Goal: Entertainment & Leisure: Consume media (video, audio)

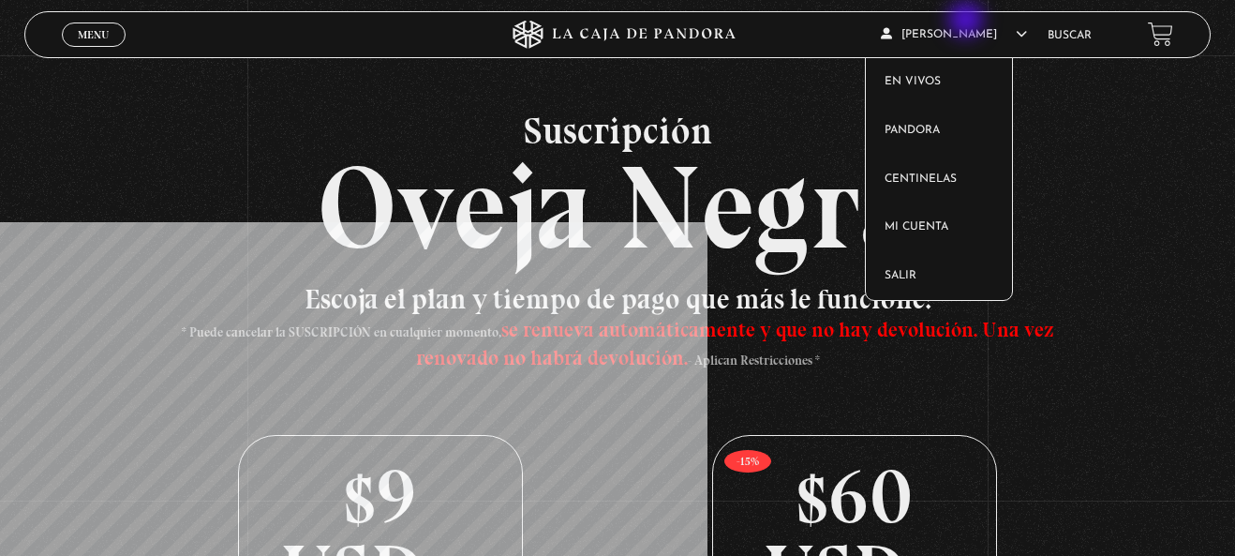
click at [968, 22] on article "Leslie Nicole Jimenez En vivos Pandora Centinelas Mi cuenta Salir" at bounding box center [955, 34] width 148 height 44
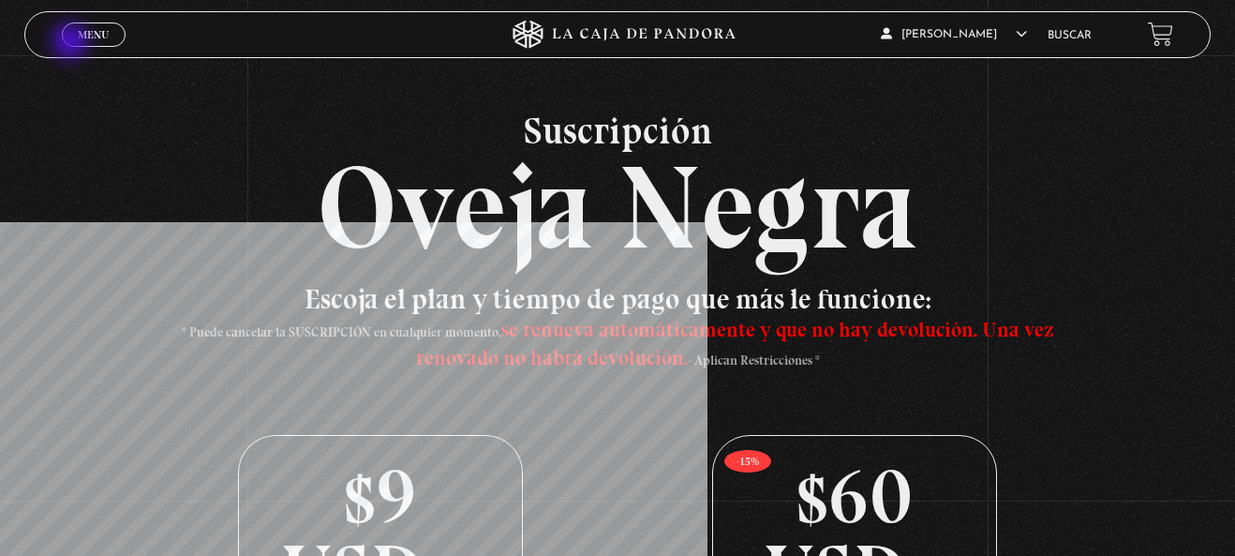
click at [70, 37] on link "Menu Cerrar" at bounding box center [94, 34] width 64 height 24
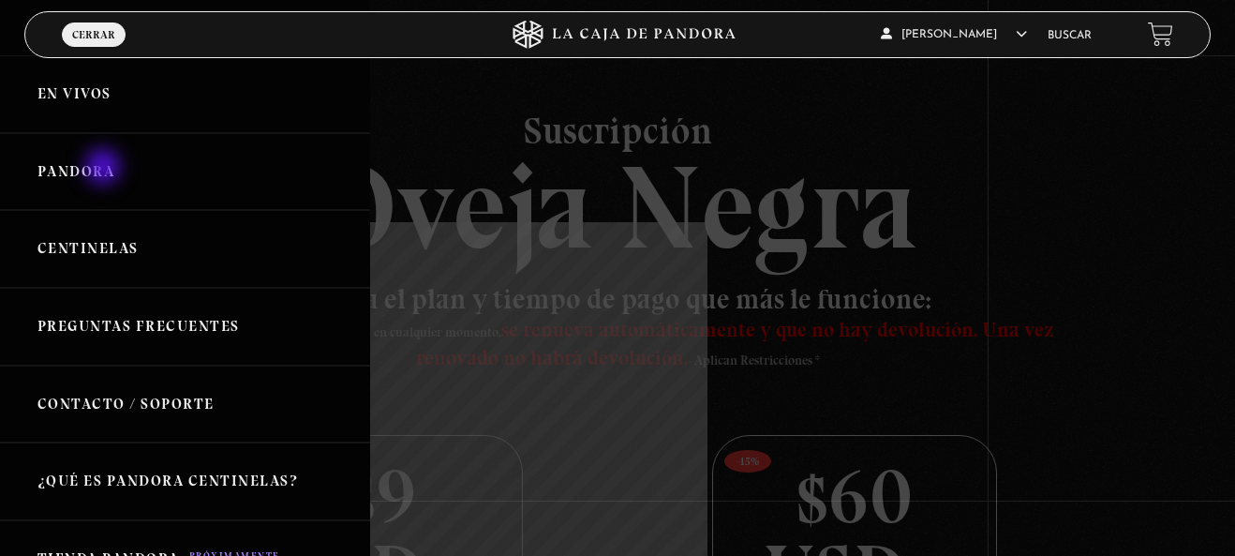
click at [105, 169] on link "Pandora" at bounding box center [185, 172] width 370 height 78
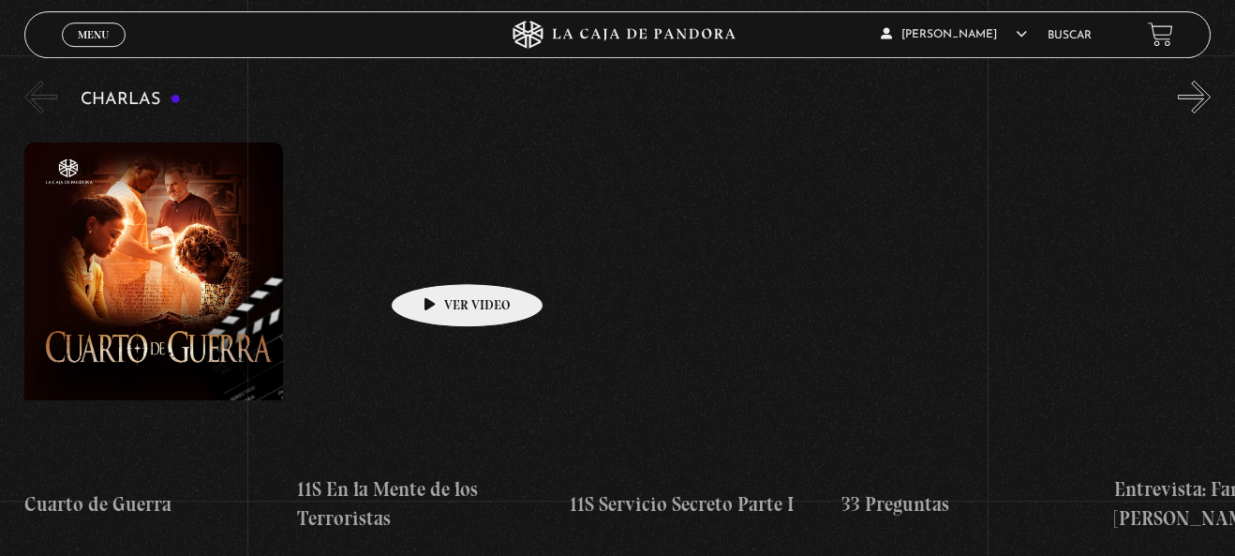
scroll to position [287, 0]
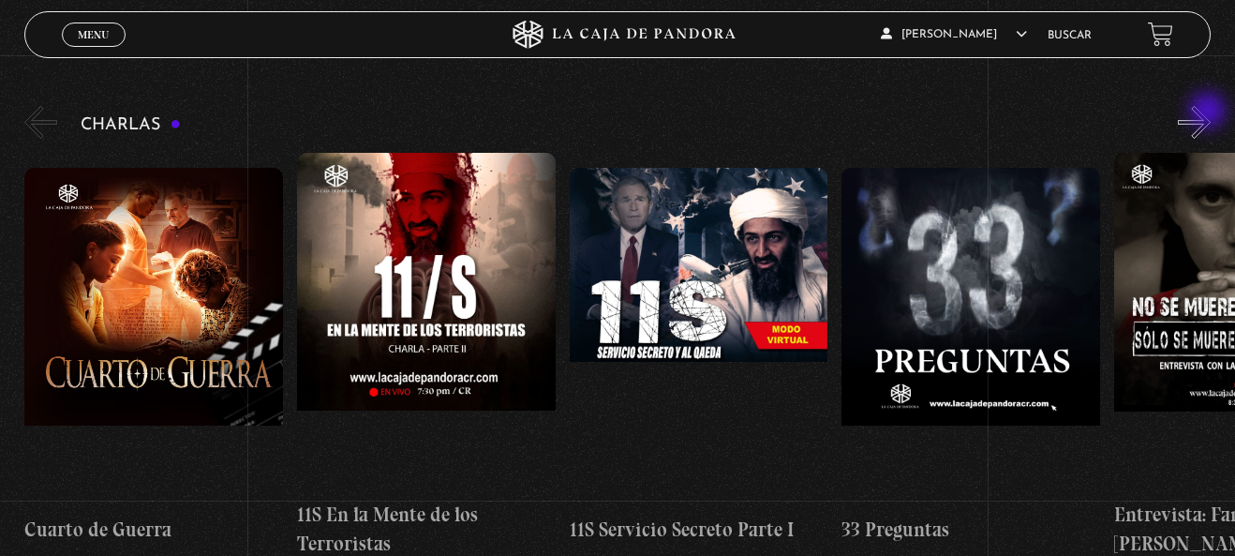
click at [1210, 112] on button "»" at bounding box center [1194, 122] width 33 height 33
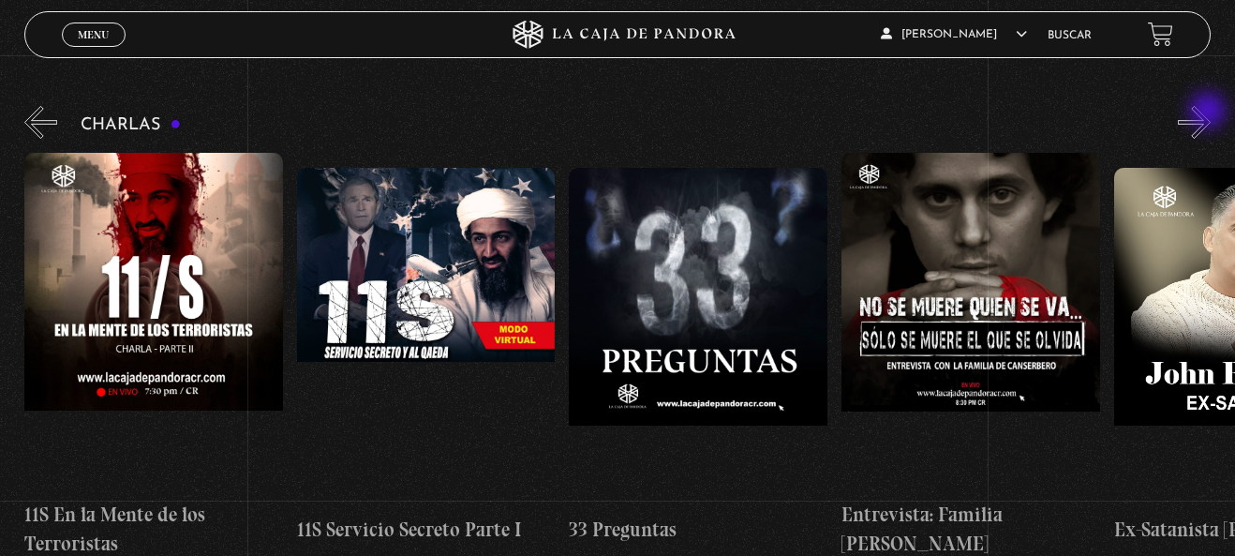
click at [1210, 112] on button "»" at bounding box center [1194, 122] width 33 height 33
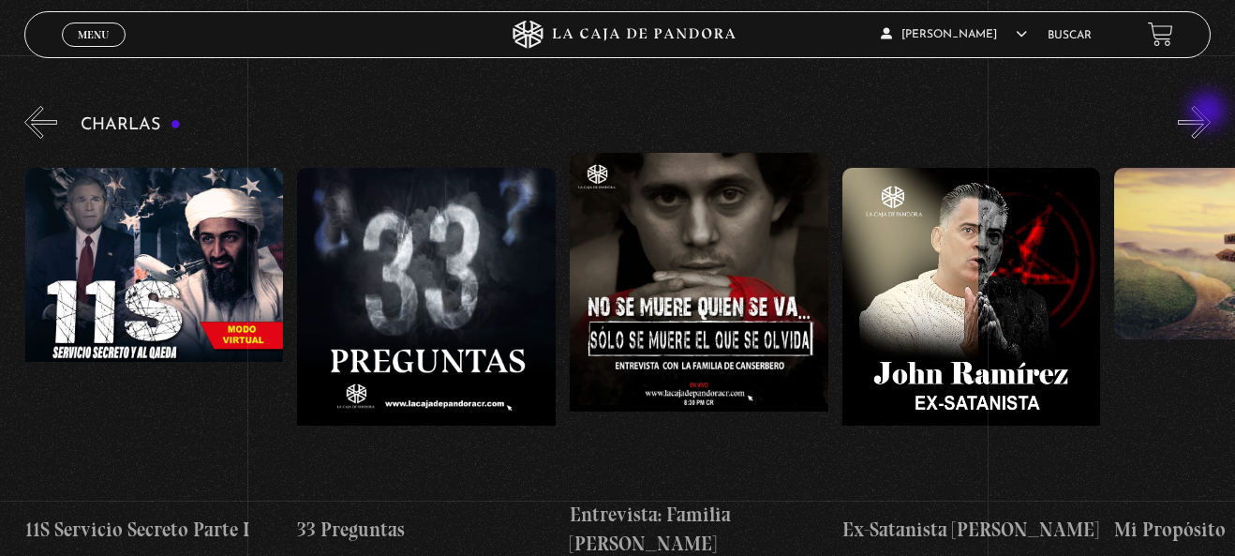
click at [1210, 112] on button "»" at bounding box center [1194, 122] width 33 height 33
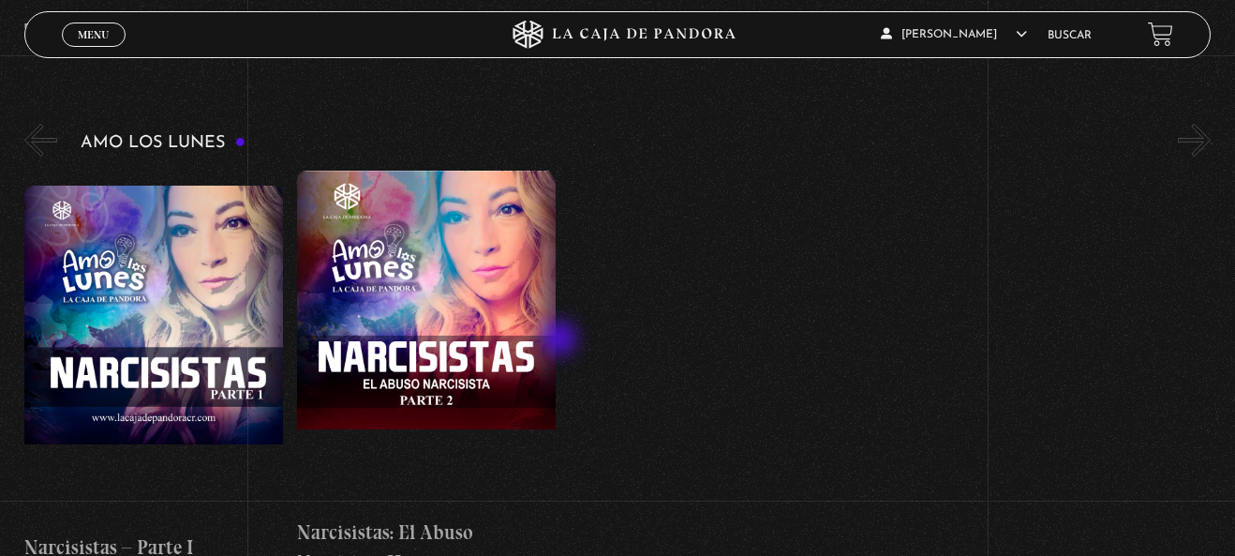
scroll to position [7789, 0]
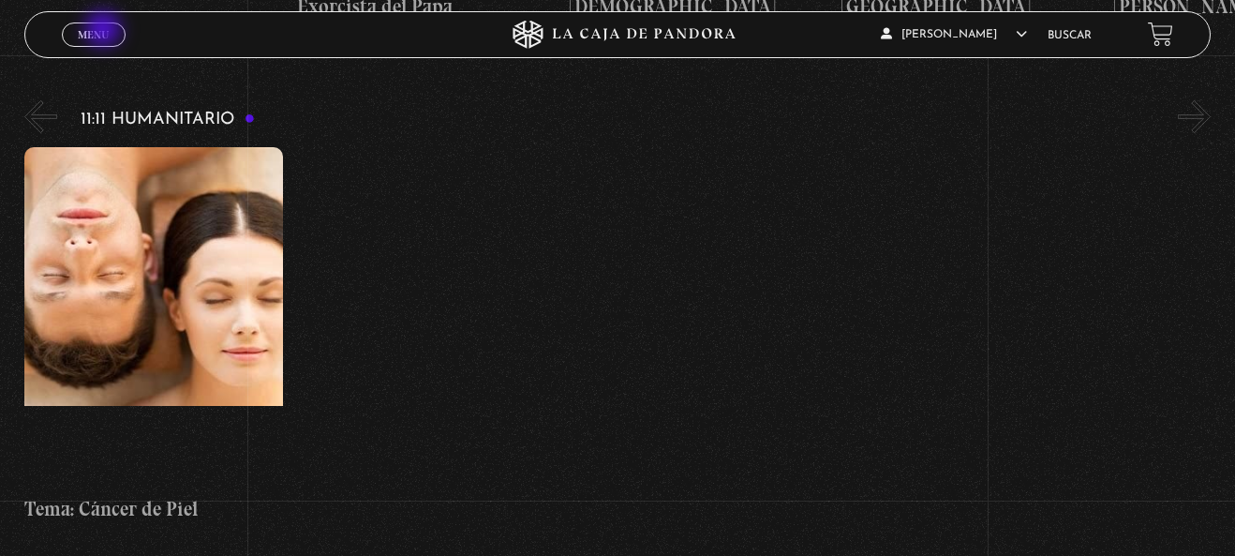
click at [105, 30] on span "Menu" at bounding box center [93, 34] width 31 height 11
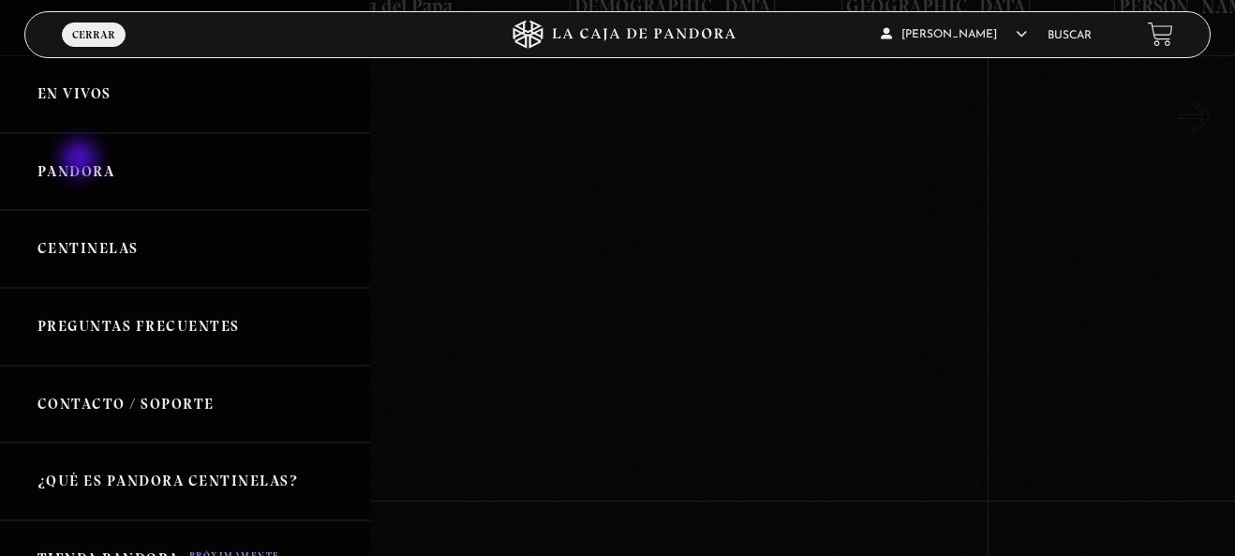
click at [82, 160] on link "Pandora" at bounding box center [185, 172] width 370 height 78
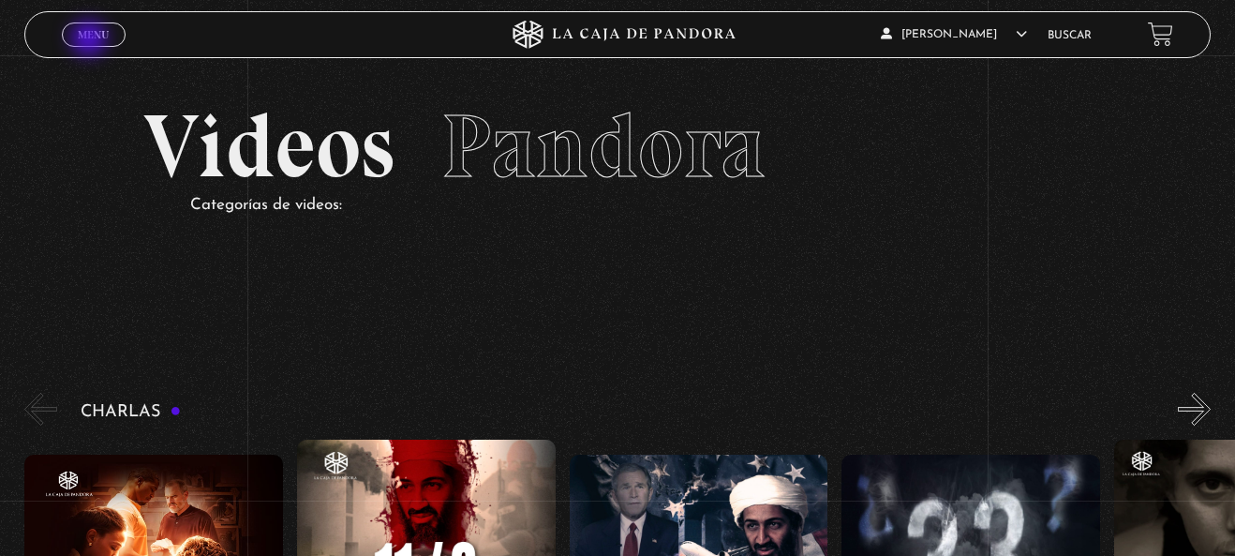
click at [91, 40] on span "Menu" at bounding box center [93, 34] width 31 height 11
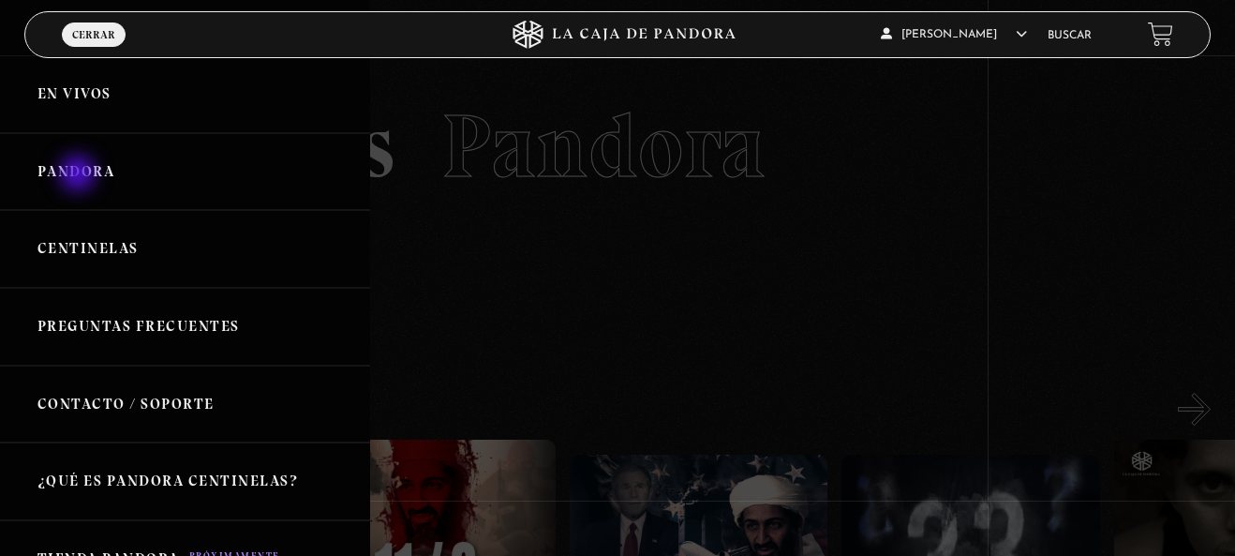
click at [80, 175] on link "Pandora" at bounding box center [185, 172] width 370 height 78
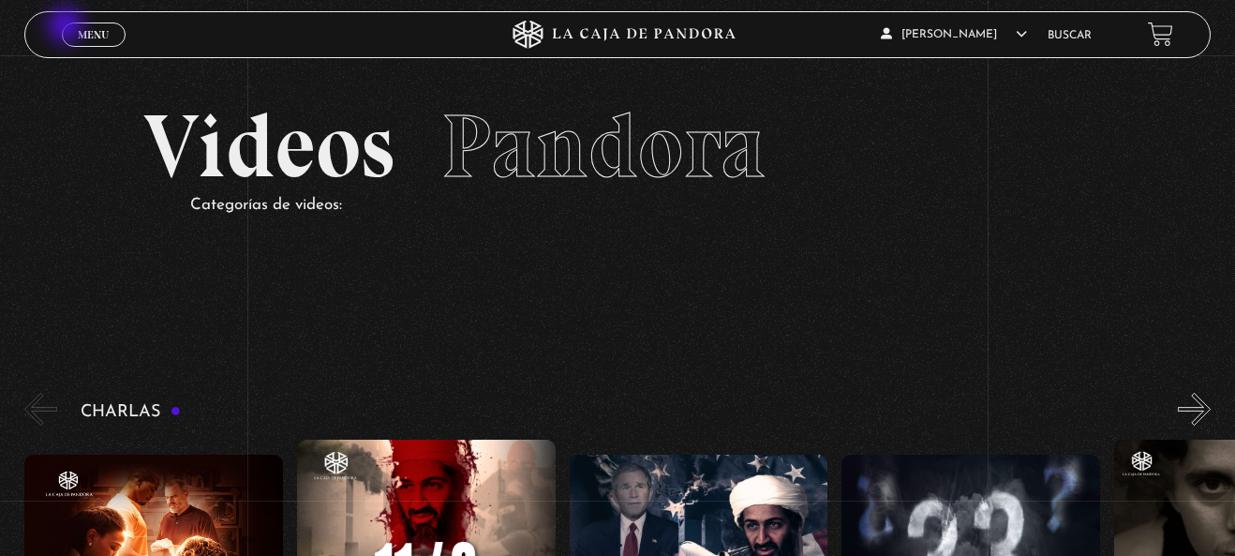
click at [67, 27] on link "Menu Cerrar" at bounding box center [94, 34] width 64 height 24
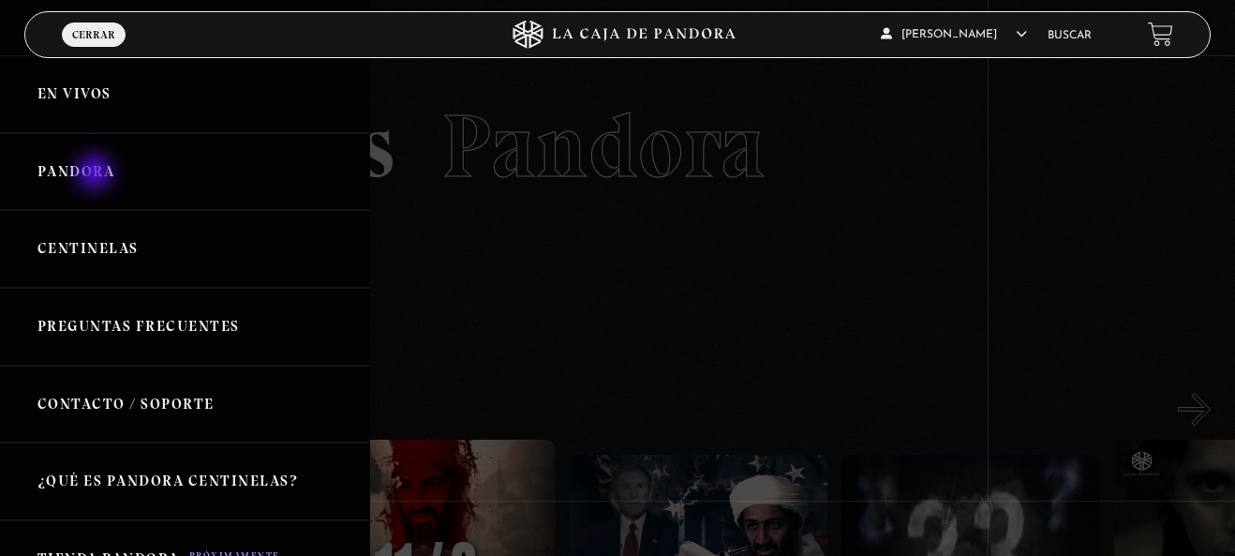
click at [97, 174] on link "Pandora" at bounding box center [185, 172] width 370 height 78
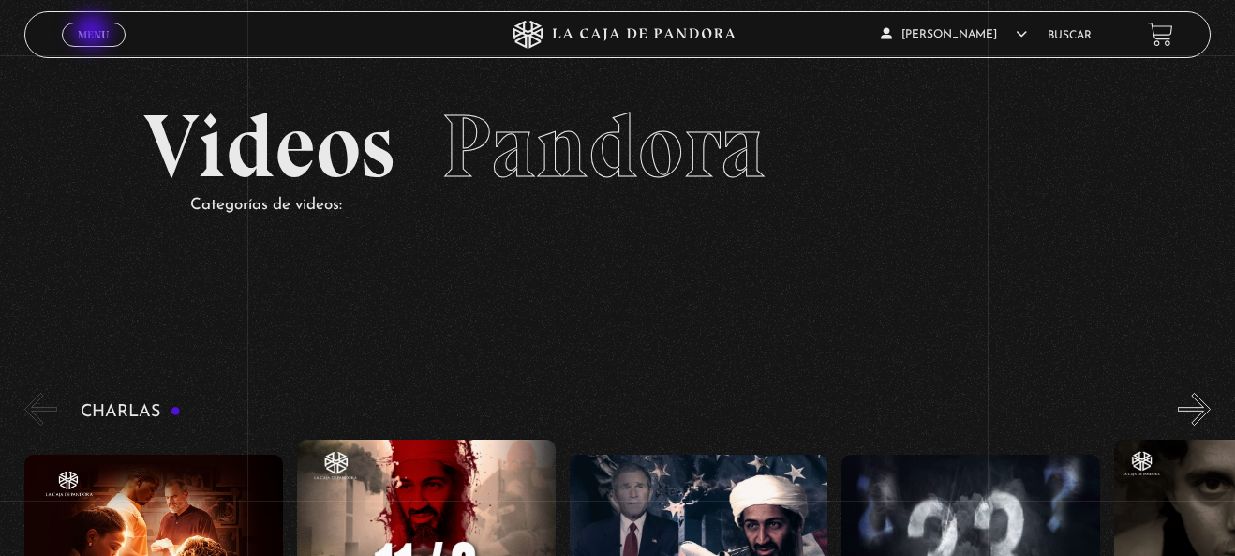
click at [94, 33] on span "Menu" at bounding box center [93, 34] width 31 height 11
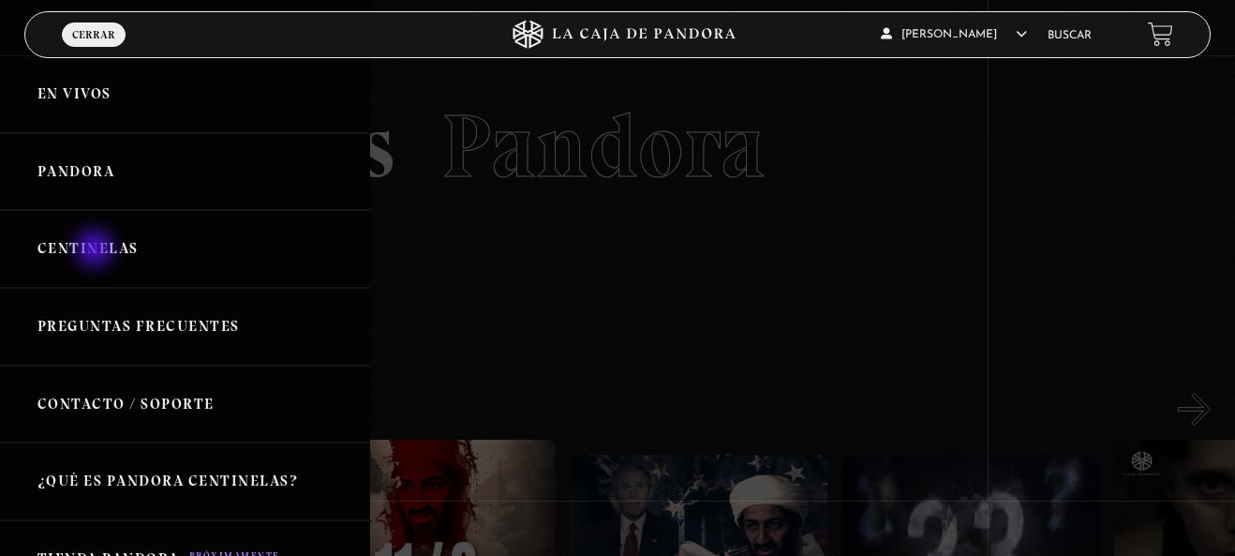
click at [97, 249] on link "Centinelas" at bounding box center [185, 249] width 370 height 78
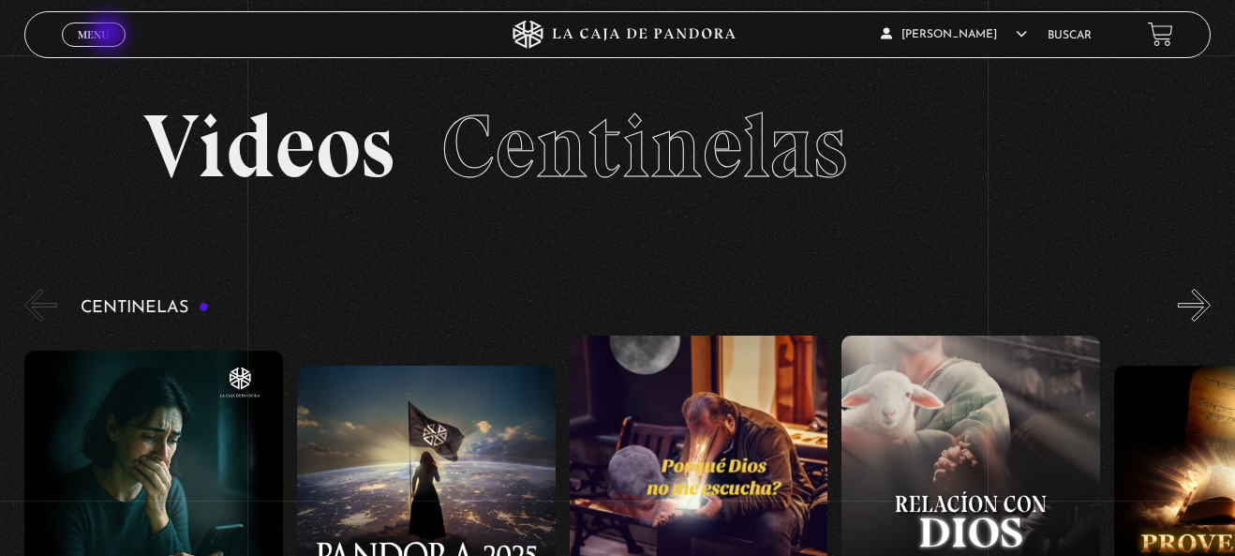
click at [111, 33] on link "Menu Cerrar" at bounding box center [94, 34] width 64 height 24
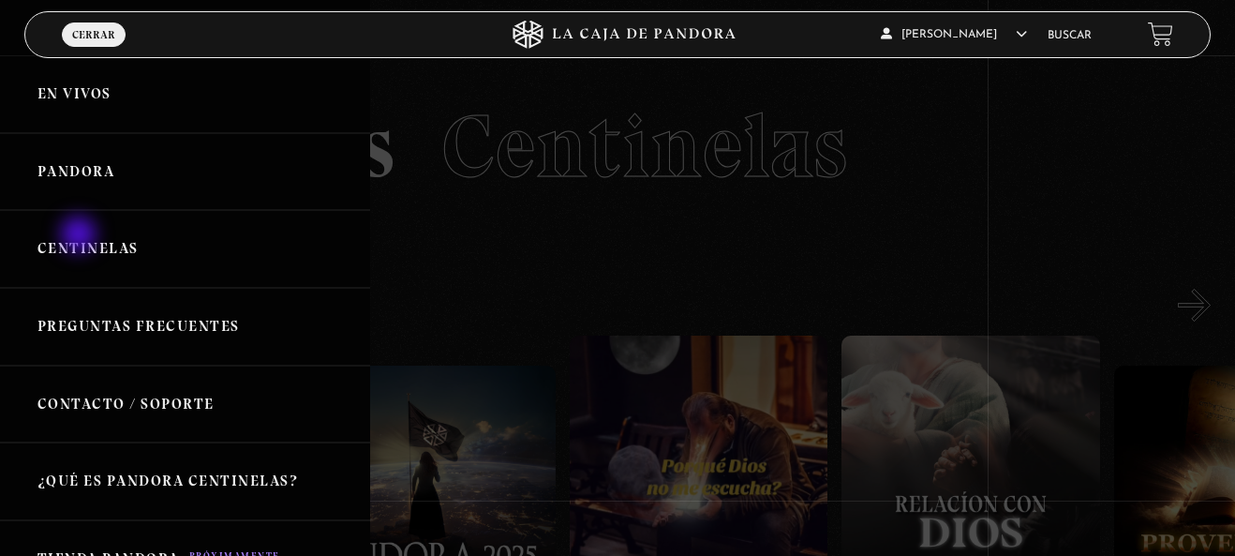
click at [81, 236] on link "Centinelas" at bounding box center [185, 249] width 370 height 78
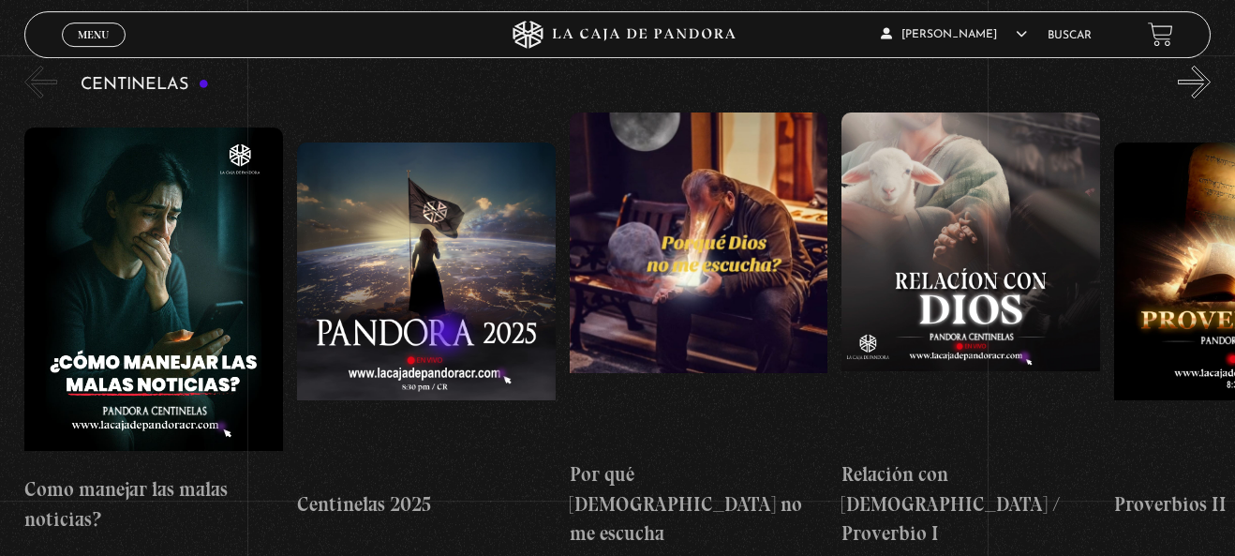
scroll to position [191, 0]
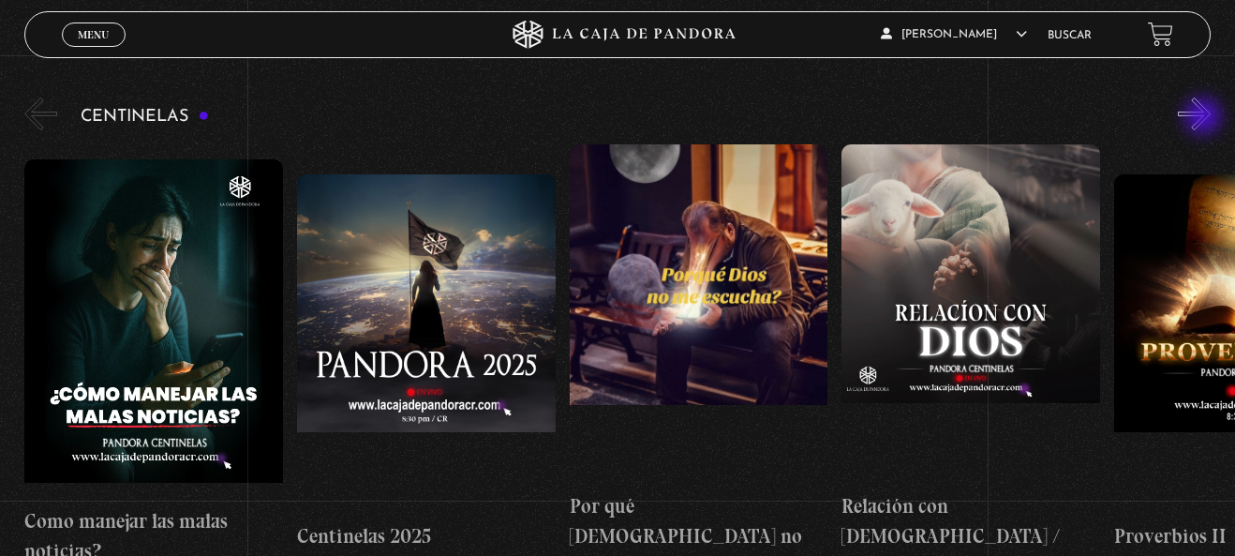
click at [1205, 118] on button "»" at bounding box center [1194, 113] width 33 height 33
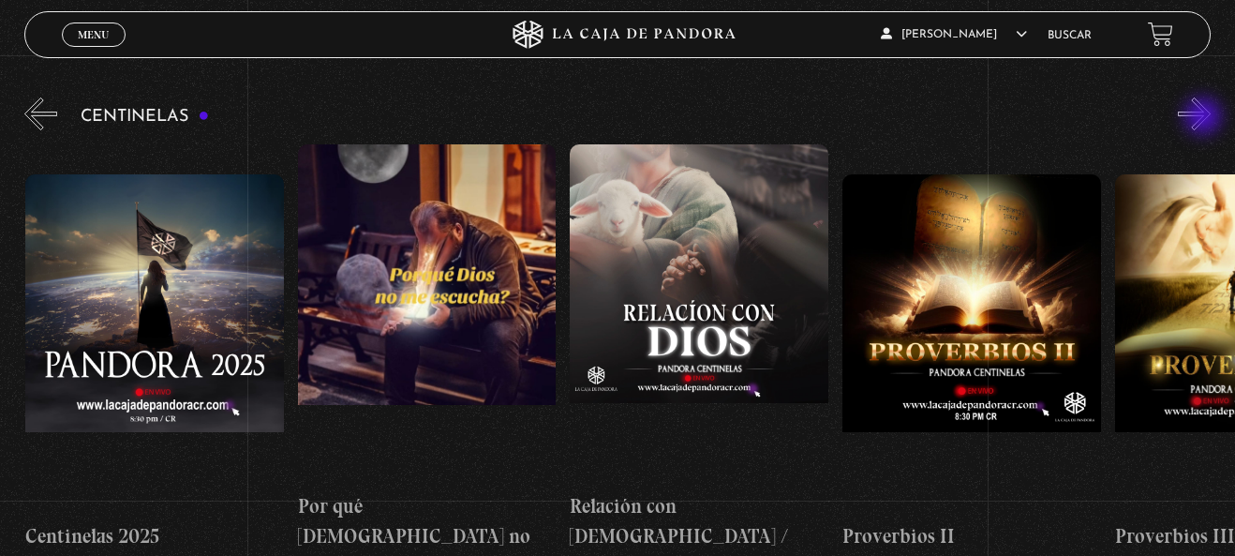
click at [1205, 118] on button "»" at bounding box center [1194, 113] width 33 height 33
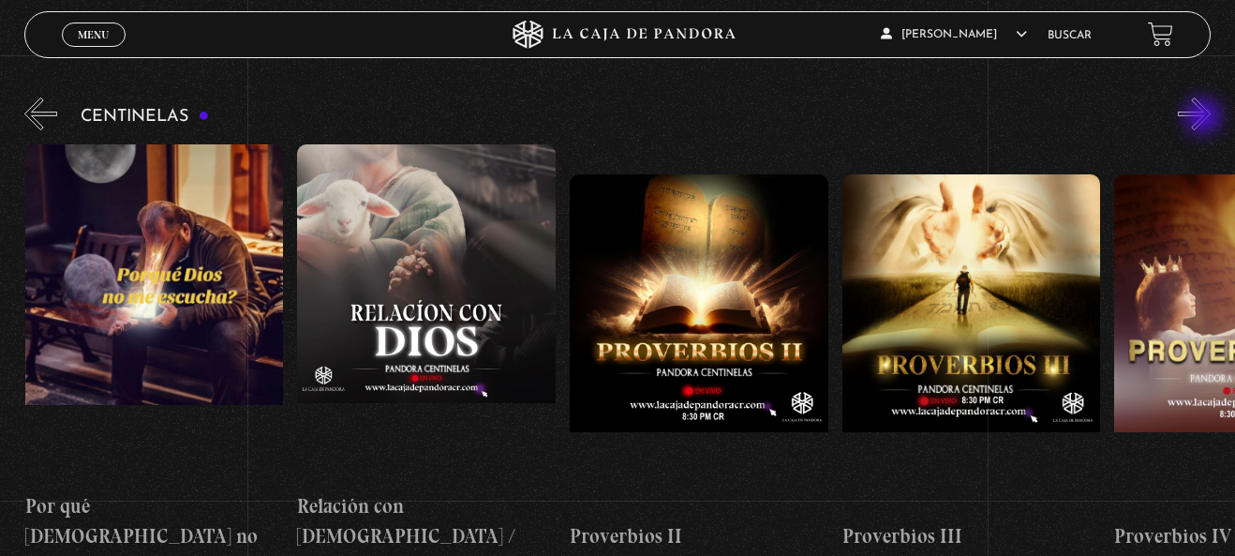
click at [1205, 118] on button "»" at bounding box center [1194, 113] width 33 height 33
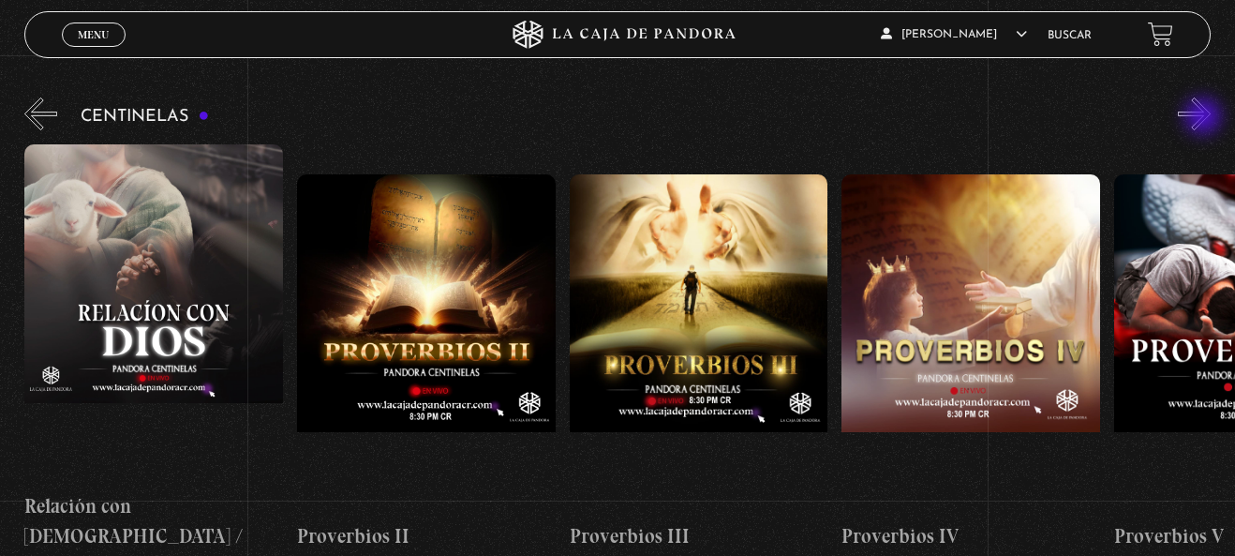
click at [1205, 118] on button "»" at bounding box center [1194, 113] width 33 height 33
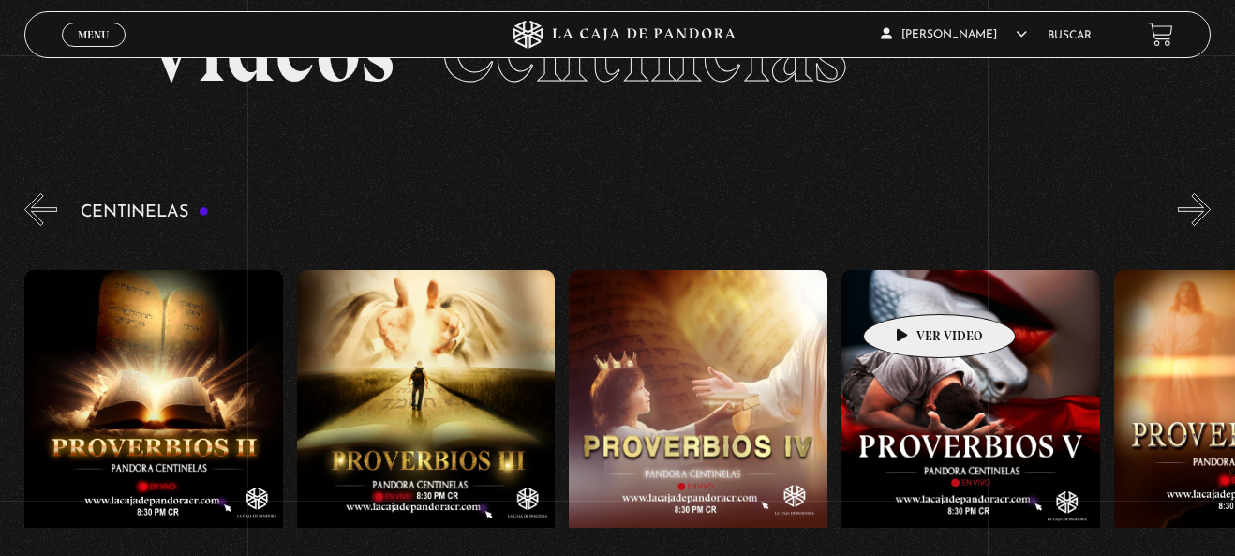
scroll to position [0, 0]
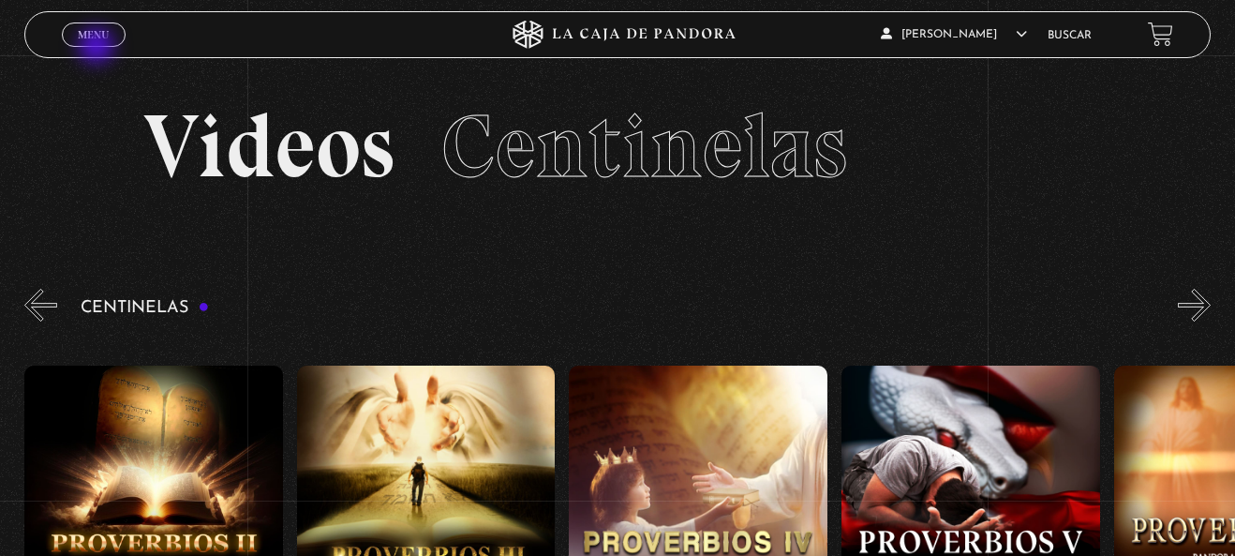
click at [98, 47] on div "Menu Cerrar" at bounding box center [247, 34] width 370 height 45
click at [109, 37] on span "Menu" at bounding box center [93, 34] width 31 height 11
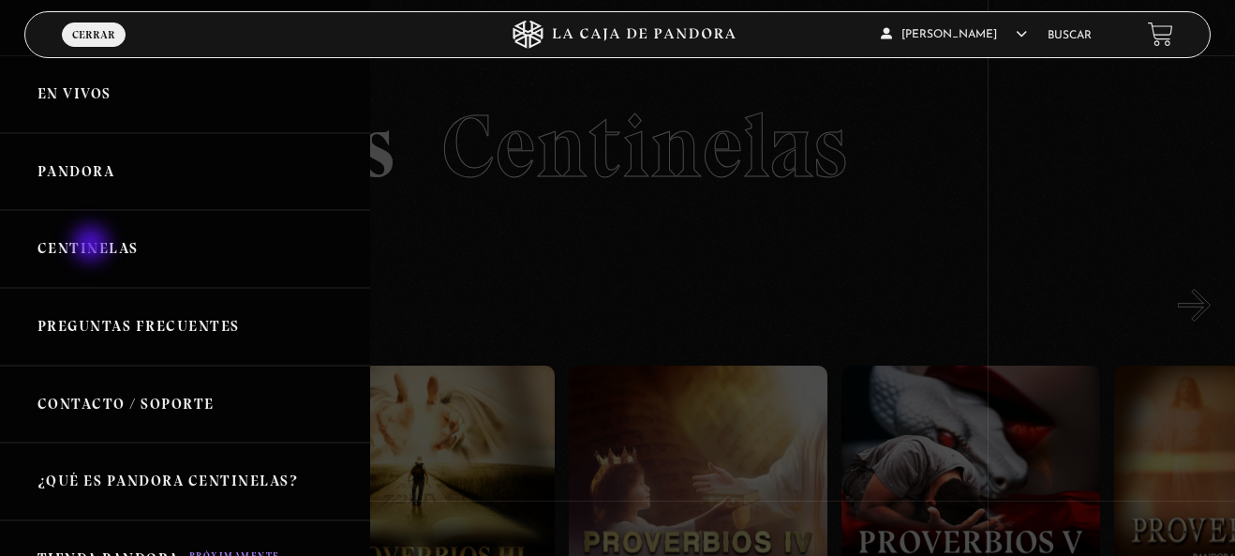
click at [93, 245] on link "Centinelas" at bounding box center [185, 249] width 370 height 78
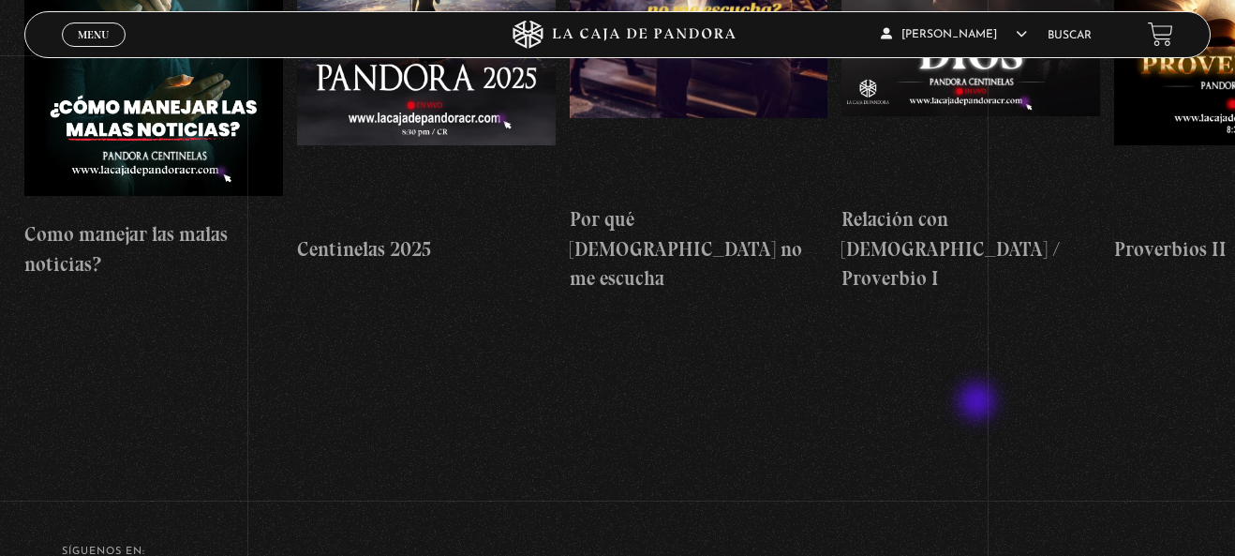
scroll to position [191, 0]
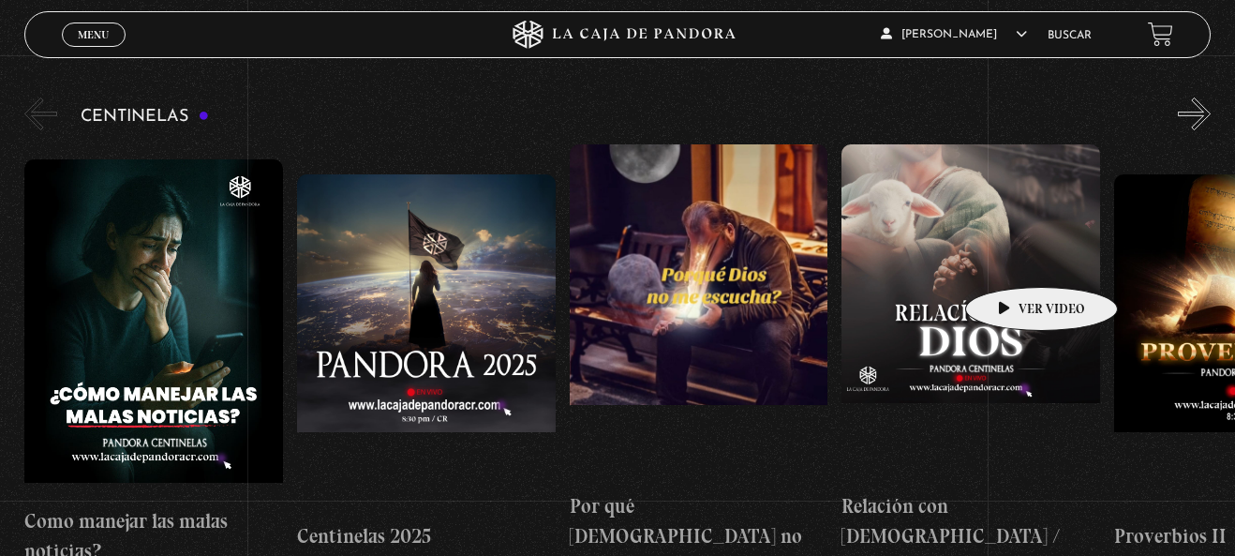
click at [1012, 259] on figure at bounding box center [970, 312] width 259 height 337
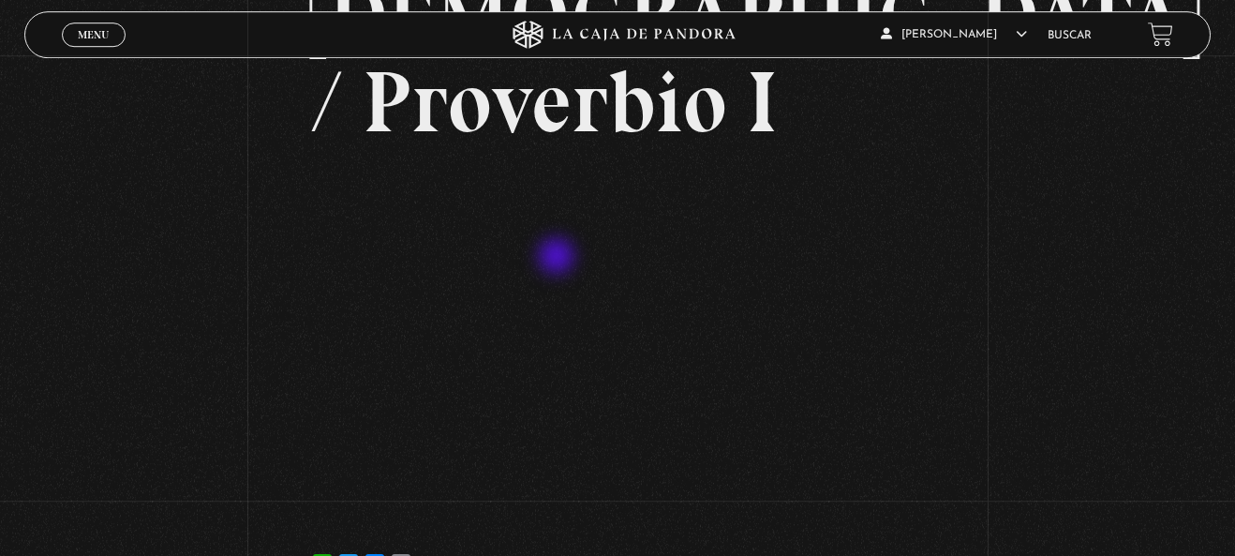
scroll to position [287, 0]
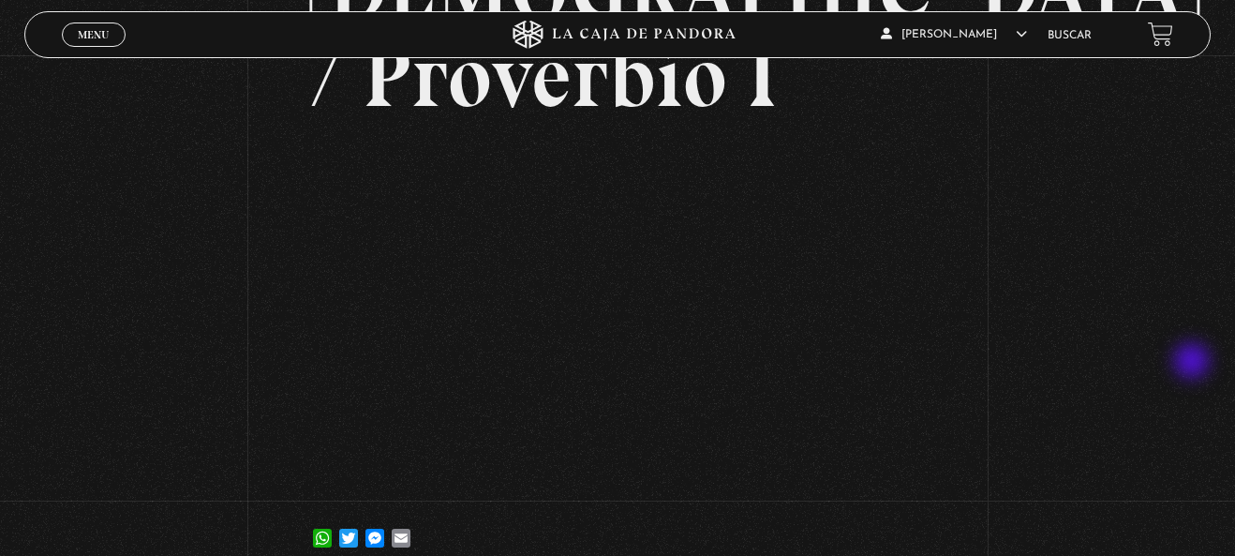
click at [1196, 349] on div "Volver [DATE] Relación con [DEMOGRAPHIC_DATA] / Proverbio I WhatsApp Twitter Me…" at bounding box center [617, 175] width 1235 height 812
click at [1157, 348] on div "Volver [DATE] Relación con [DEMOGRAPHIC_DATA] / Proverbio I WhatsApp Twitter Me…" at bounding box center [617, 175] width 1235 height 812
click at [1198, 307] on div "Volver [DATE] Relación con [DEMOGRAPHIC_DATA] / Proverbio I WhatsApp Twitter Me…" at bounding box center [617, 175] width 1235 height 812
click at [1171, 356] on div "Volver [DATE] Relación con [DEMOGRAPHIC_DATA] / Proverbio I WhatsApp Twitter Me…" at bounding box center [617, 175] width 1235 height 812
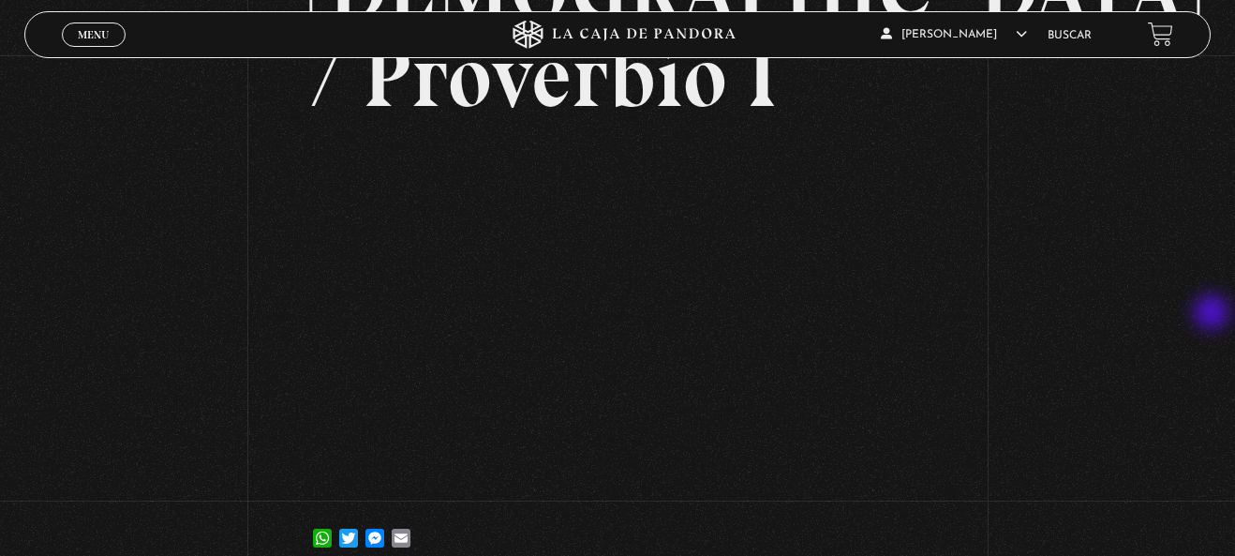
click at [1209, 303] on div "Volver [DATE] Relación con [DEMOGRAPHIC_DATA] / Proverbio I WhatsApp Twitter Me…" at bounding box center [617, 175] width 1235 height 812
